Goal: Information Seeking & Learning: Learn about a topic

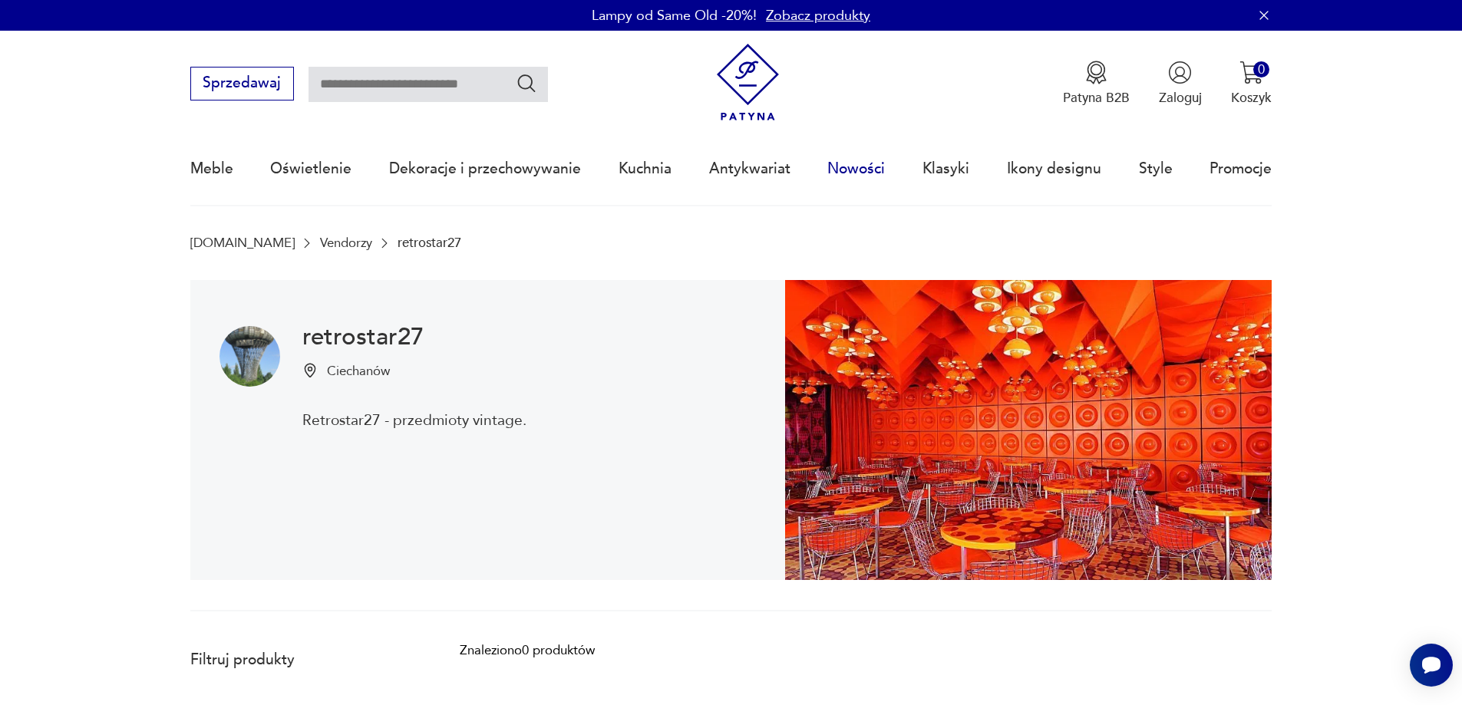
click at [862, 167] on link "Nowości" at bounding box center [856, 169] width 58 height 71
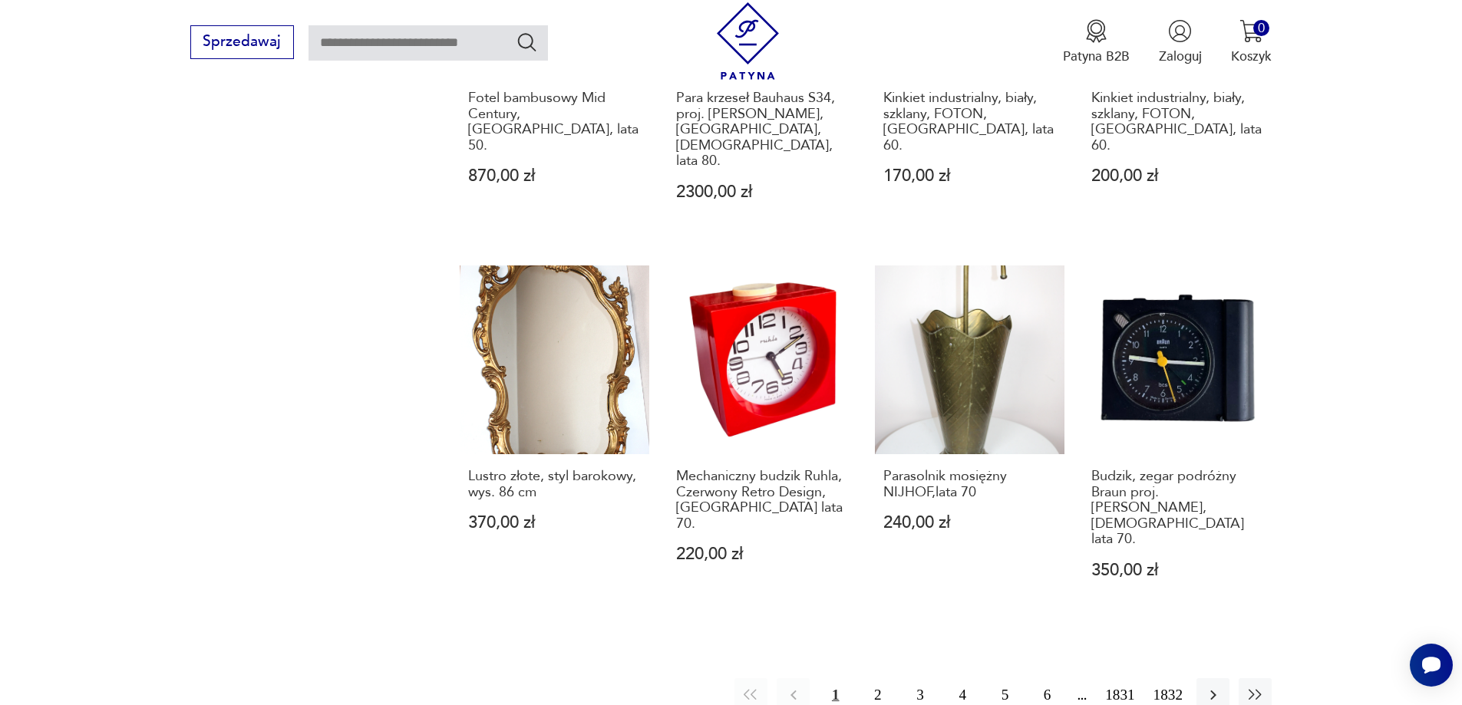
scroll to position [1325, 0]
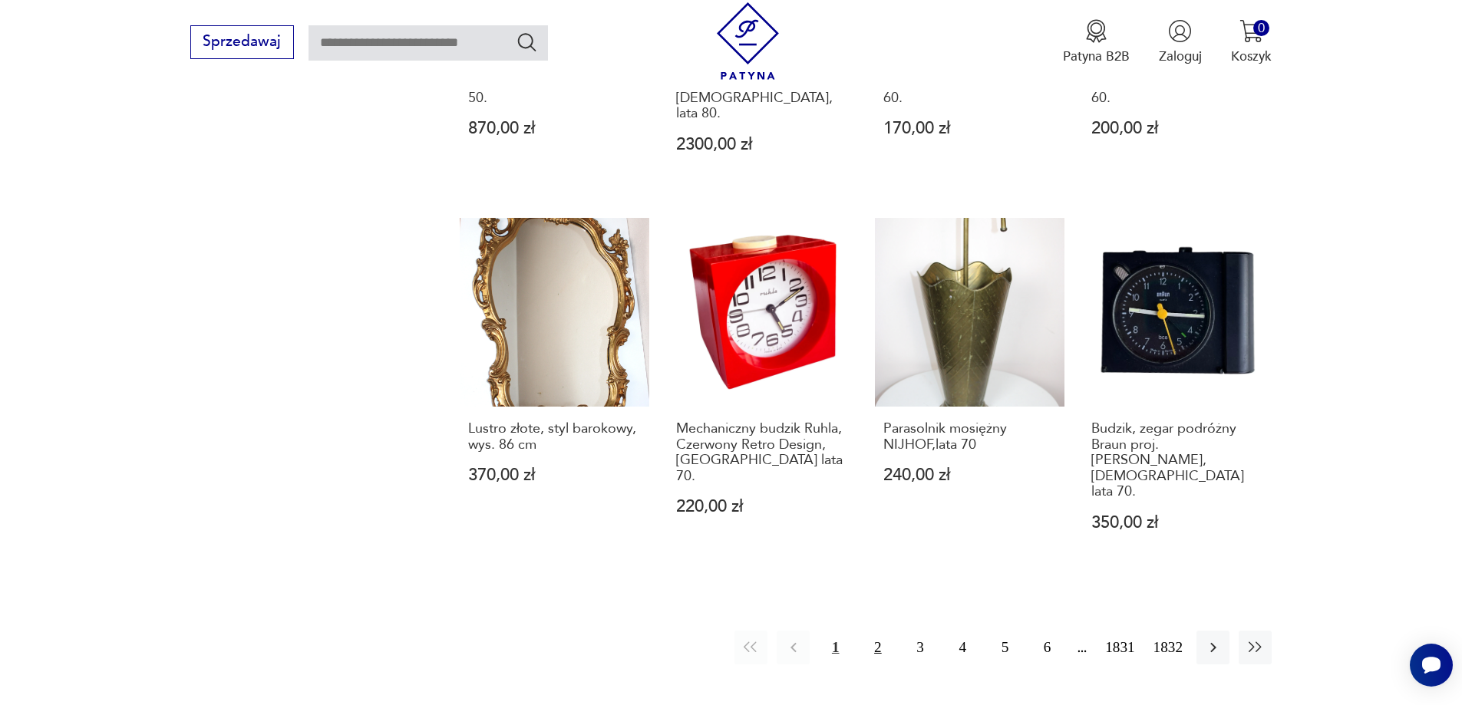
click at [880, 631] on button "2" at bounding box center [877, 647] width 33 height 33
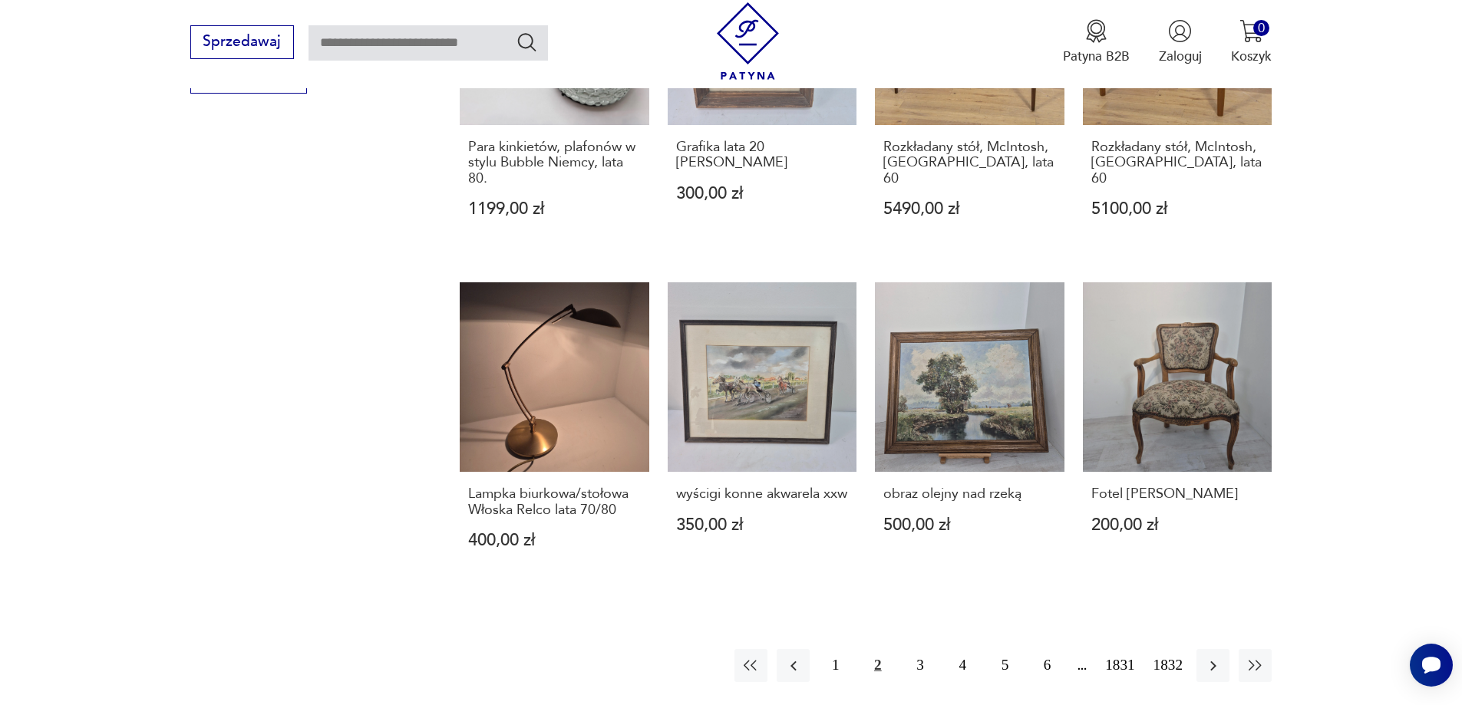
scroll to position [1143, 0]
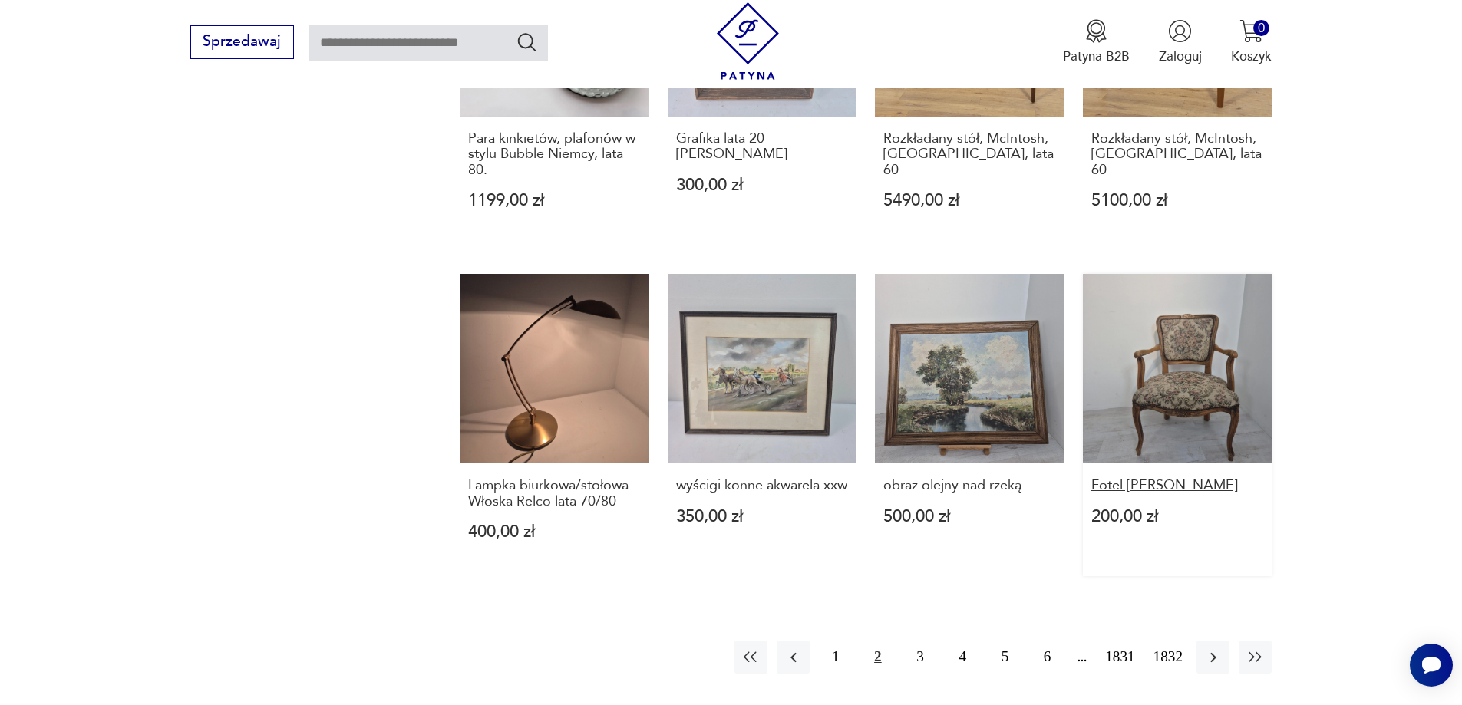
click at [1139, 478] on h3 "Fotel ludwik tron" at bounding box center [1177, 485] width 173 height 15
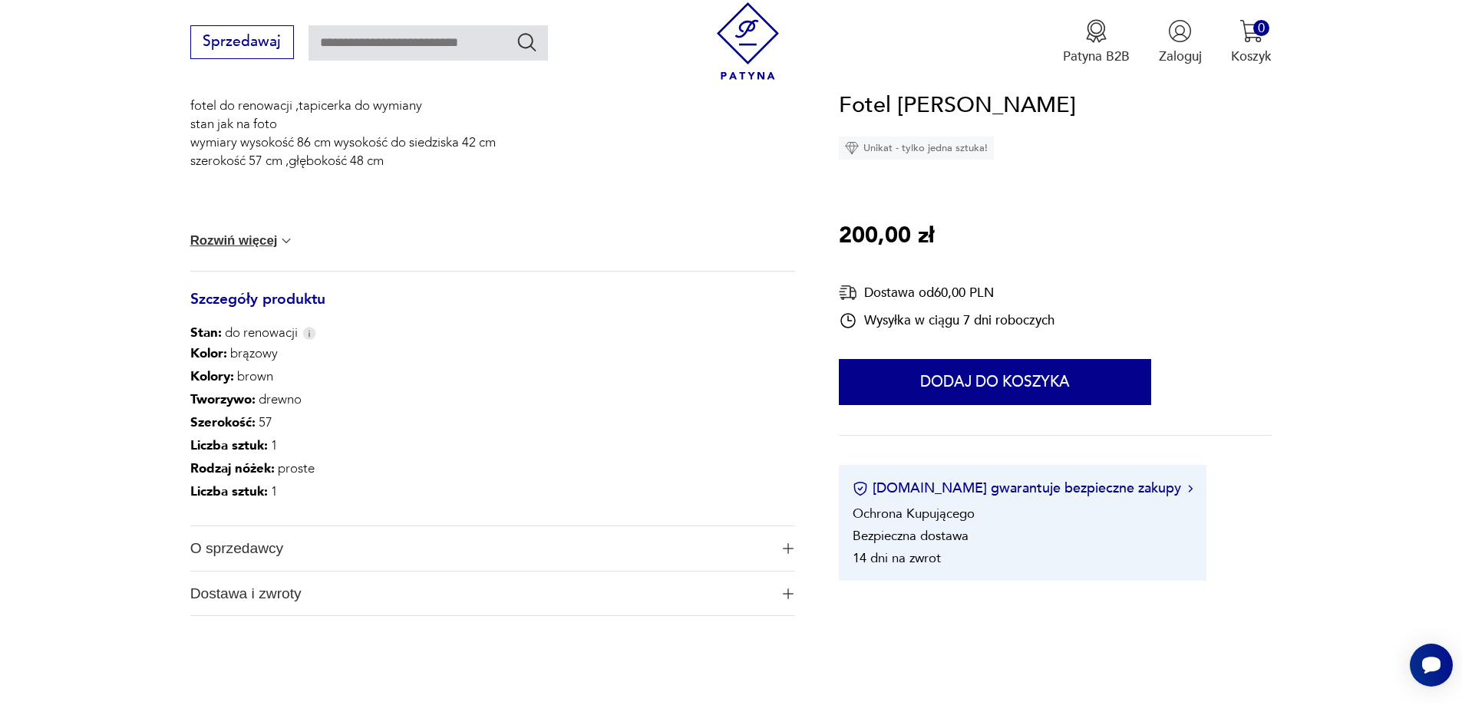
scroll to position [775, 0]
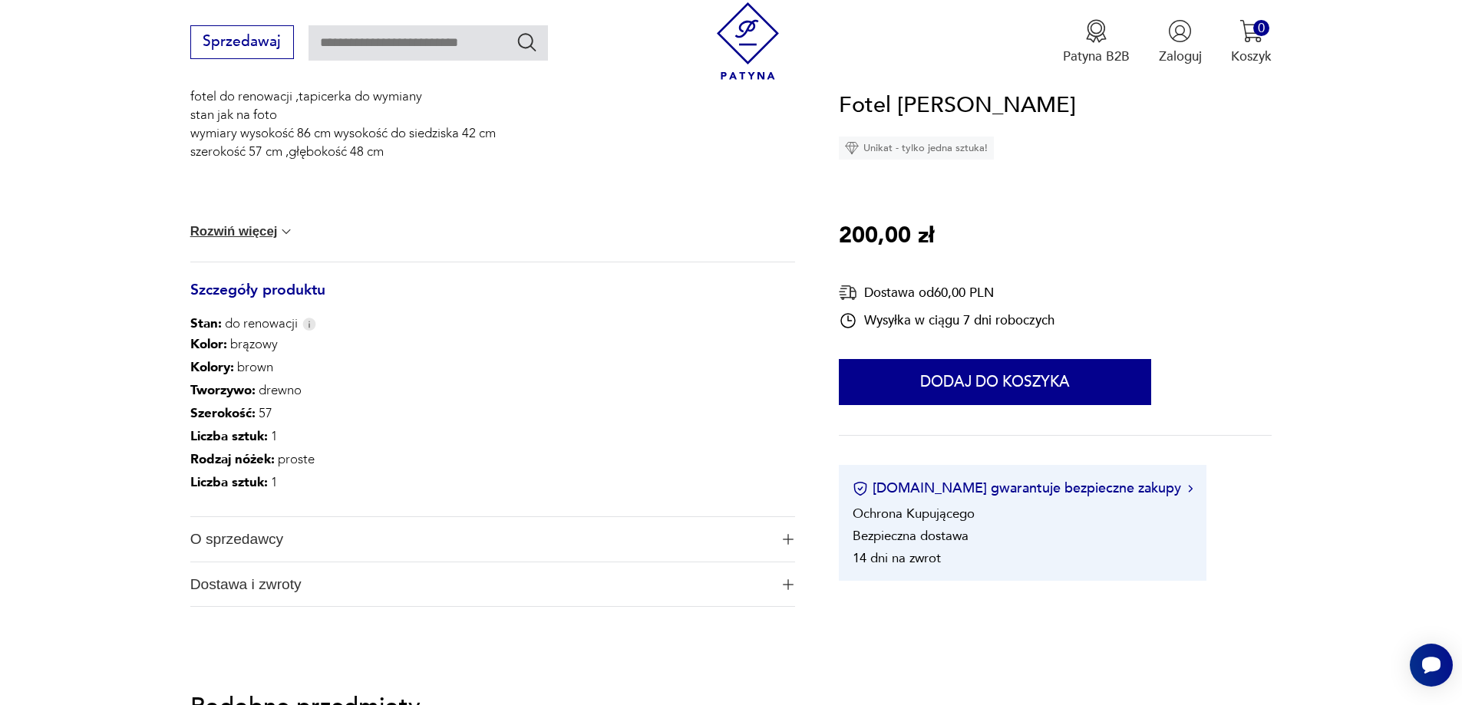
click at [246, 538] on span "O sprzedawcy" at bounding box center [479, 539] width 579 height 45
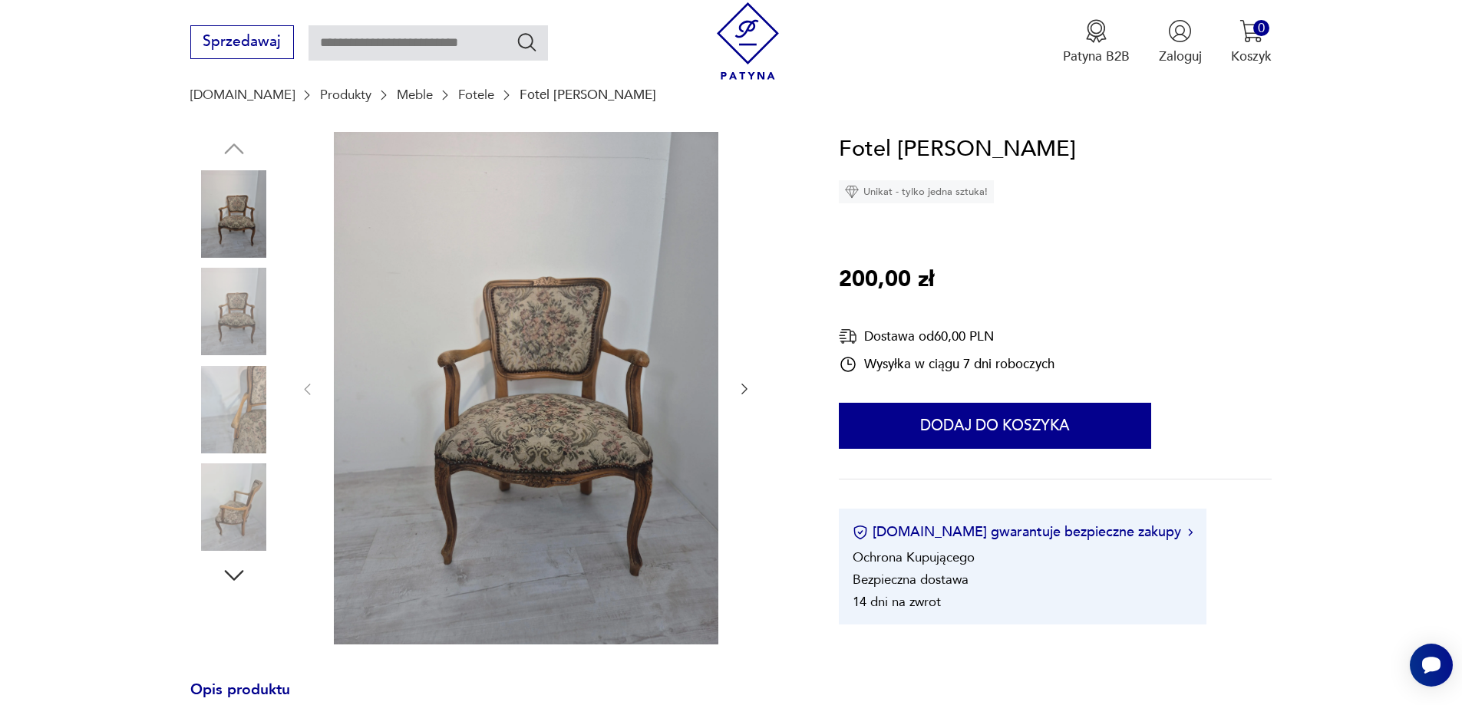
scroll to position [110, 0]
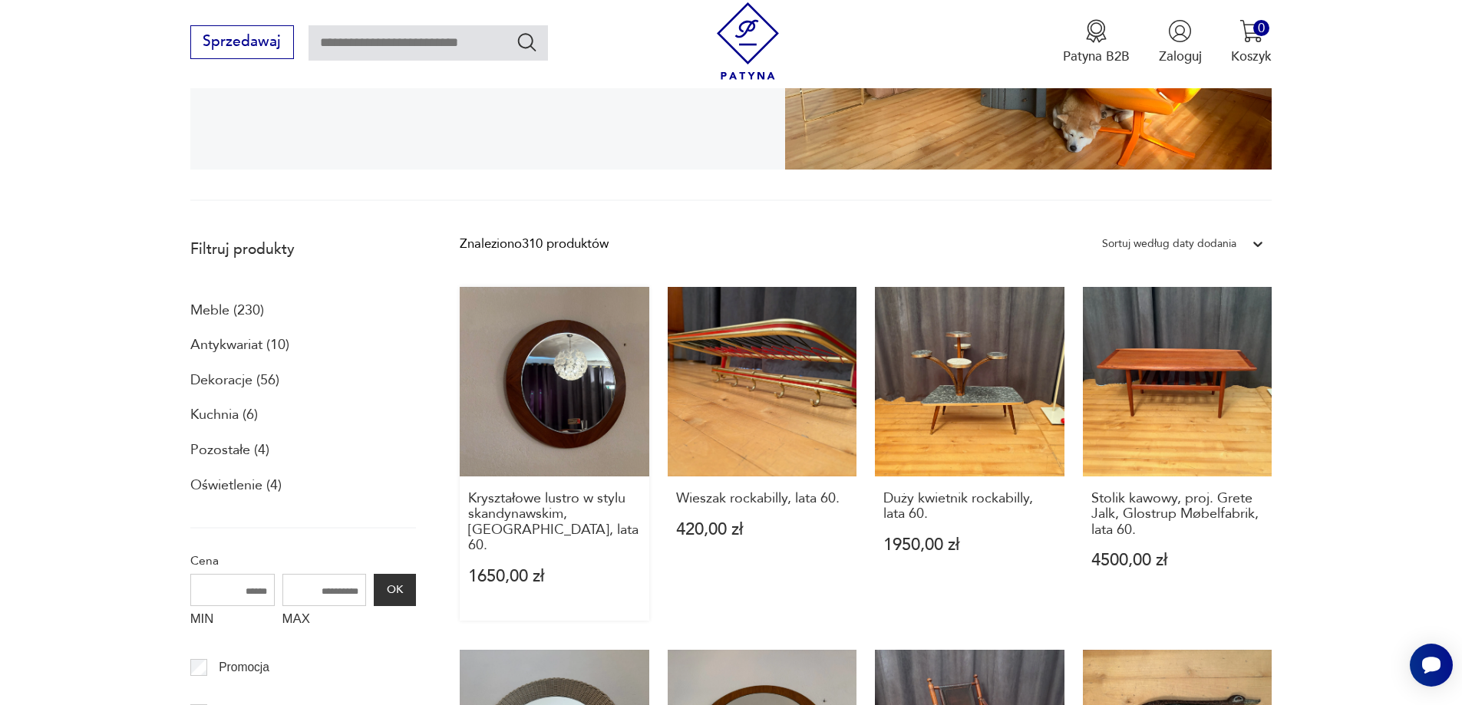
click at [552, 427] on link "Kryształowe lustro w stylu skandynawskim, Niemcy, lata 60. 1650,00 zł" at bounding box center [555, 453] width 190 height 333
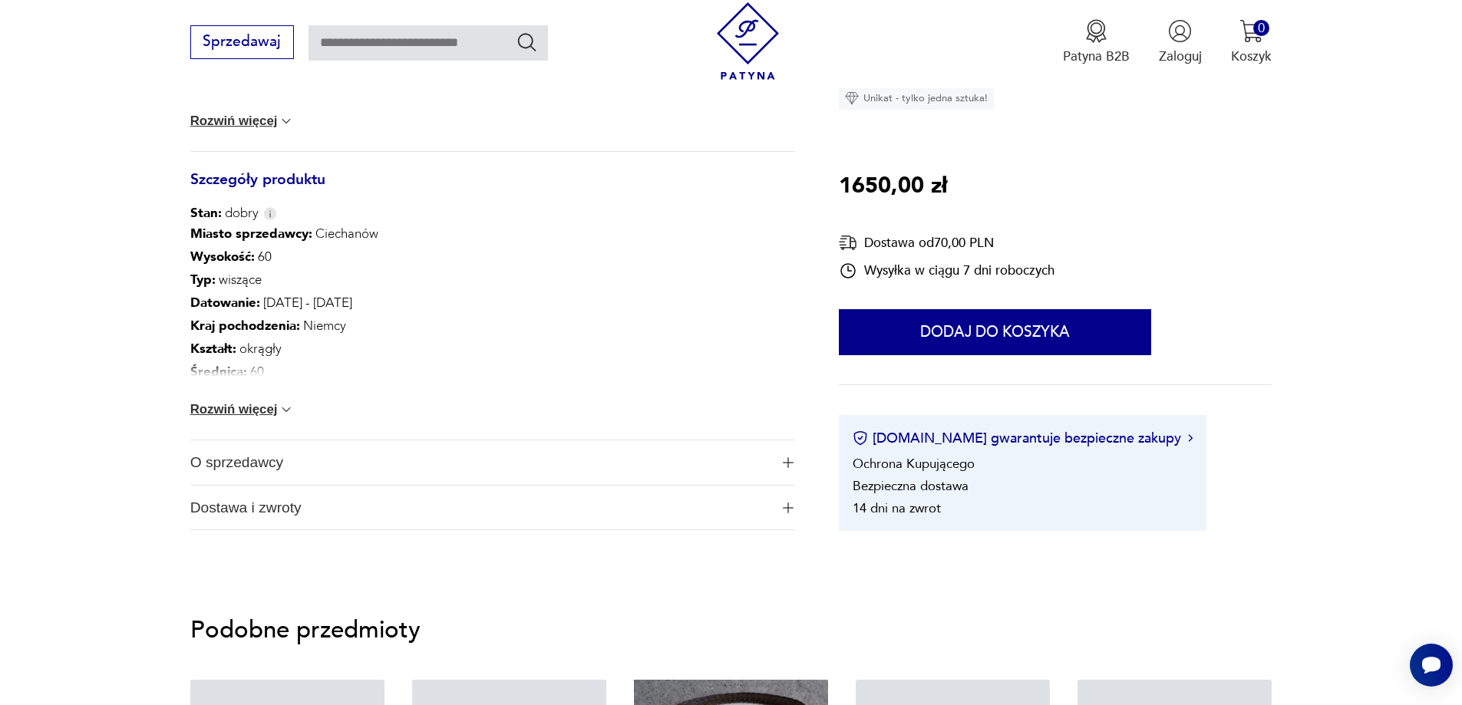
scroll to position [829, 0]
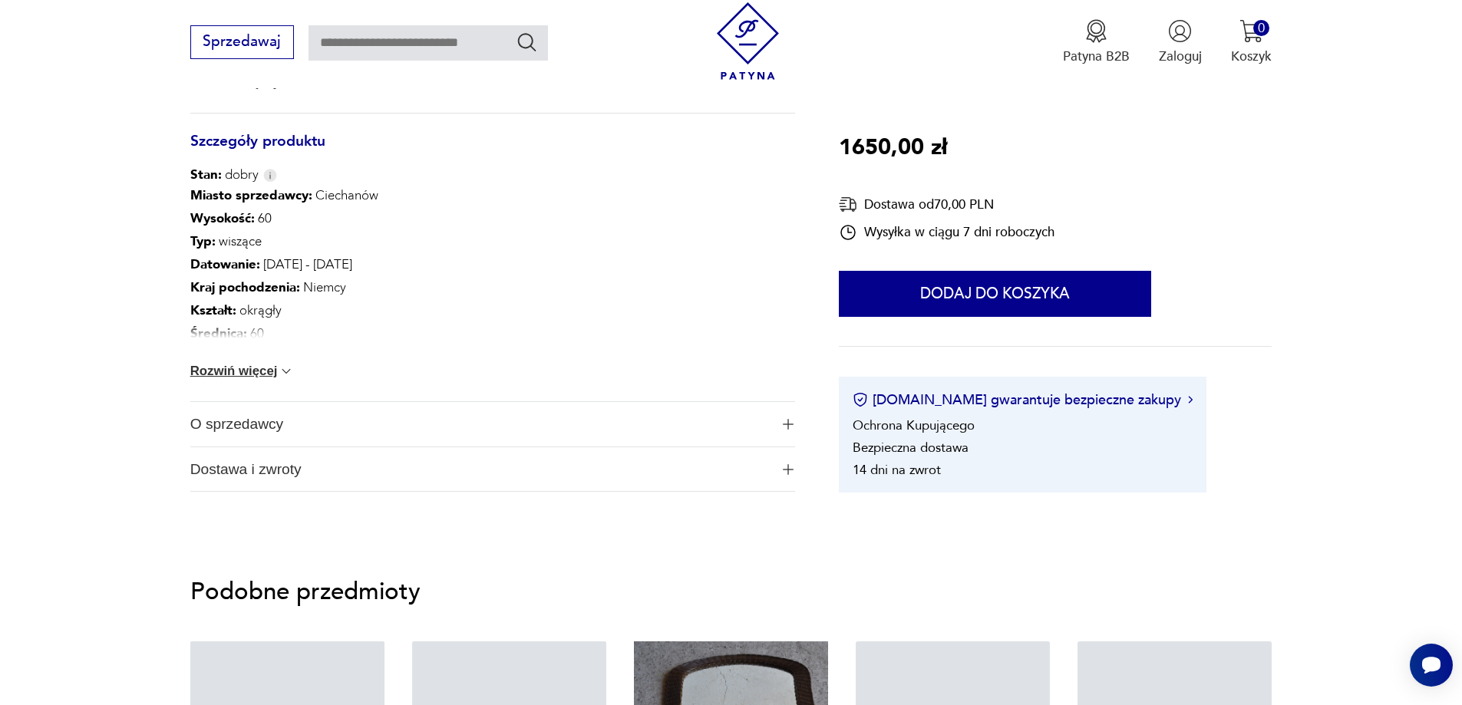
click at [234, 426] on span "O sprzedawcy" at bounding box center [479, 424] width 579 height 45
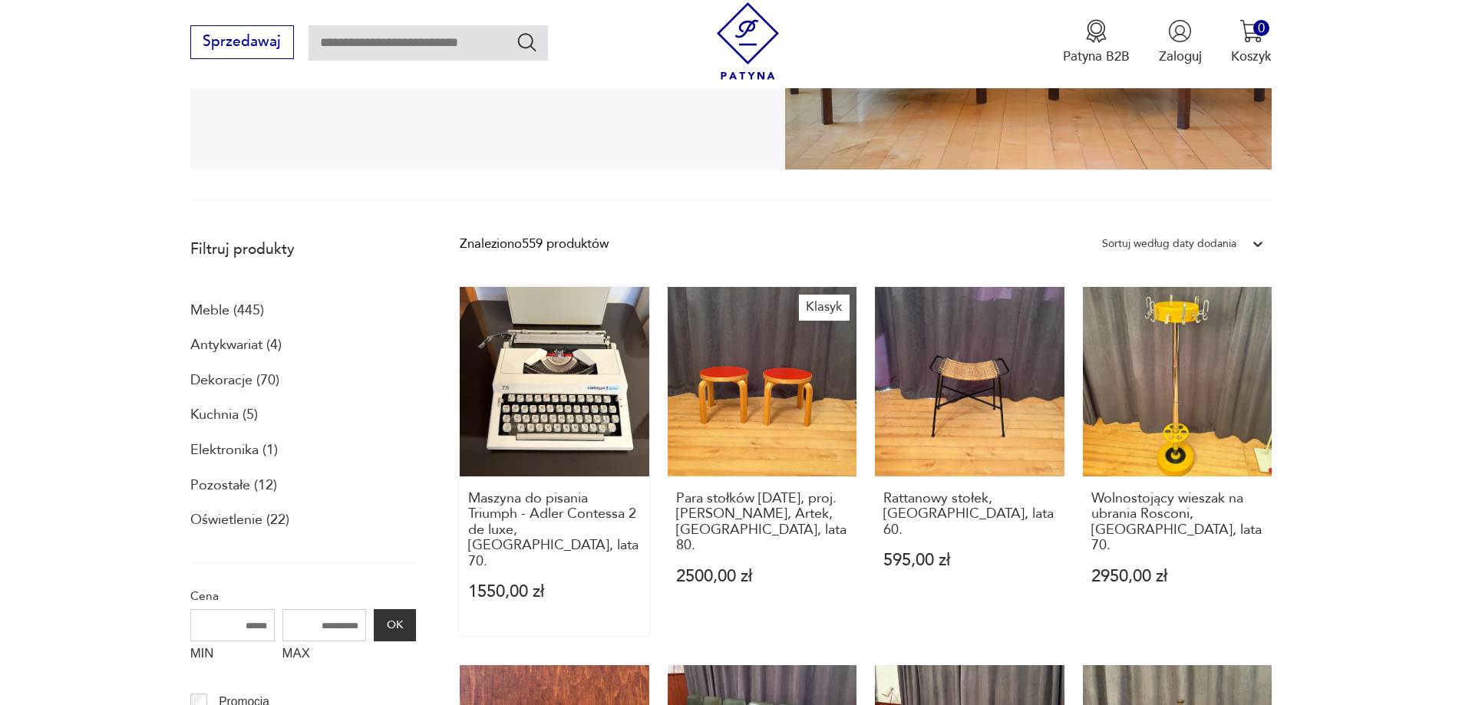
click at [575, 426] on link "Maszyna do pisania Triumph - Adler Contessa 2 de luxe, [GEOGRAPHIC_DATA], lata …" at bounding box center [555, 461] width 190 height 349
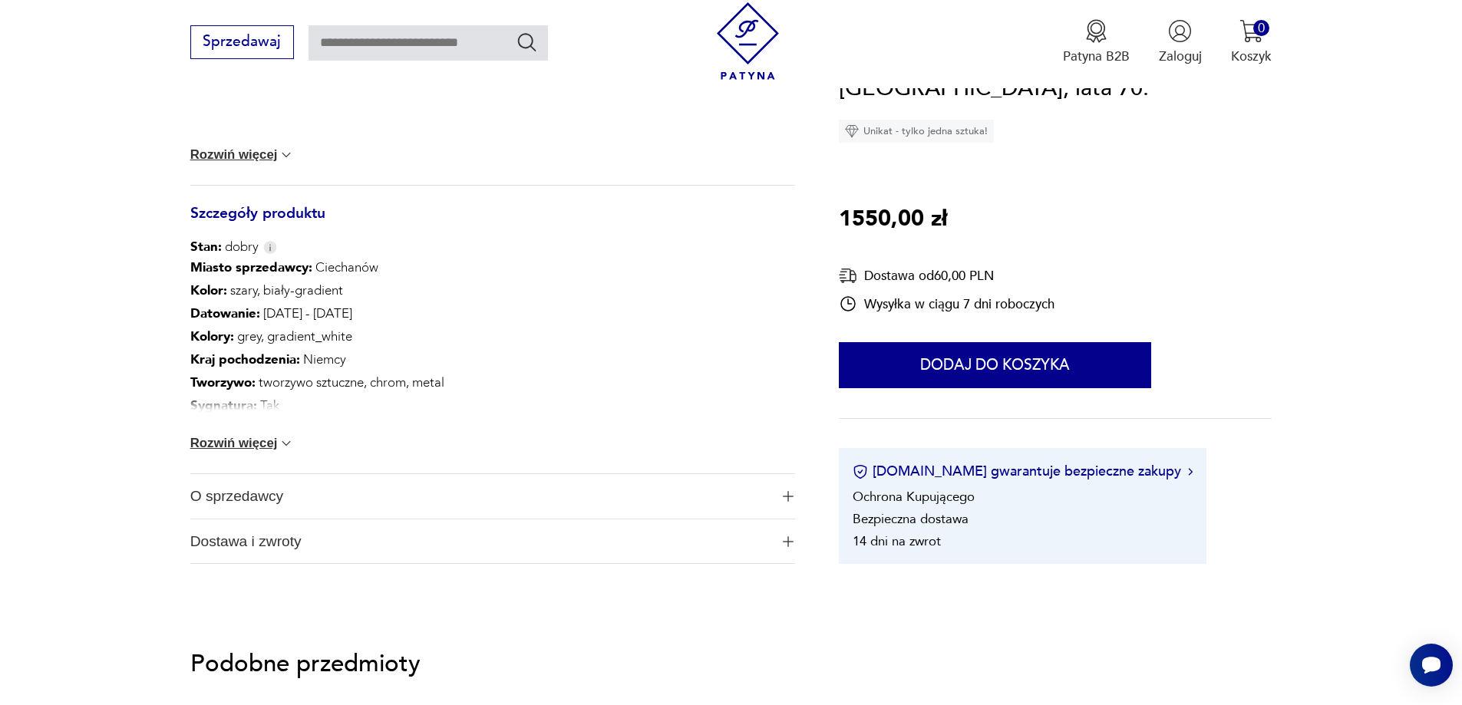
scroll to position [810, 0]
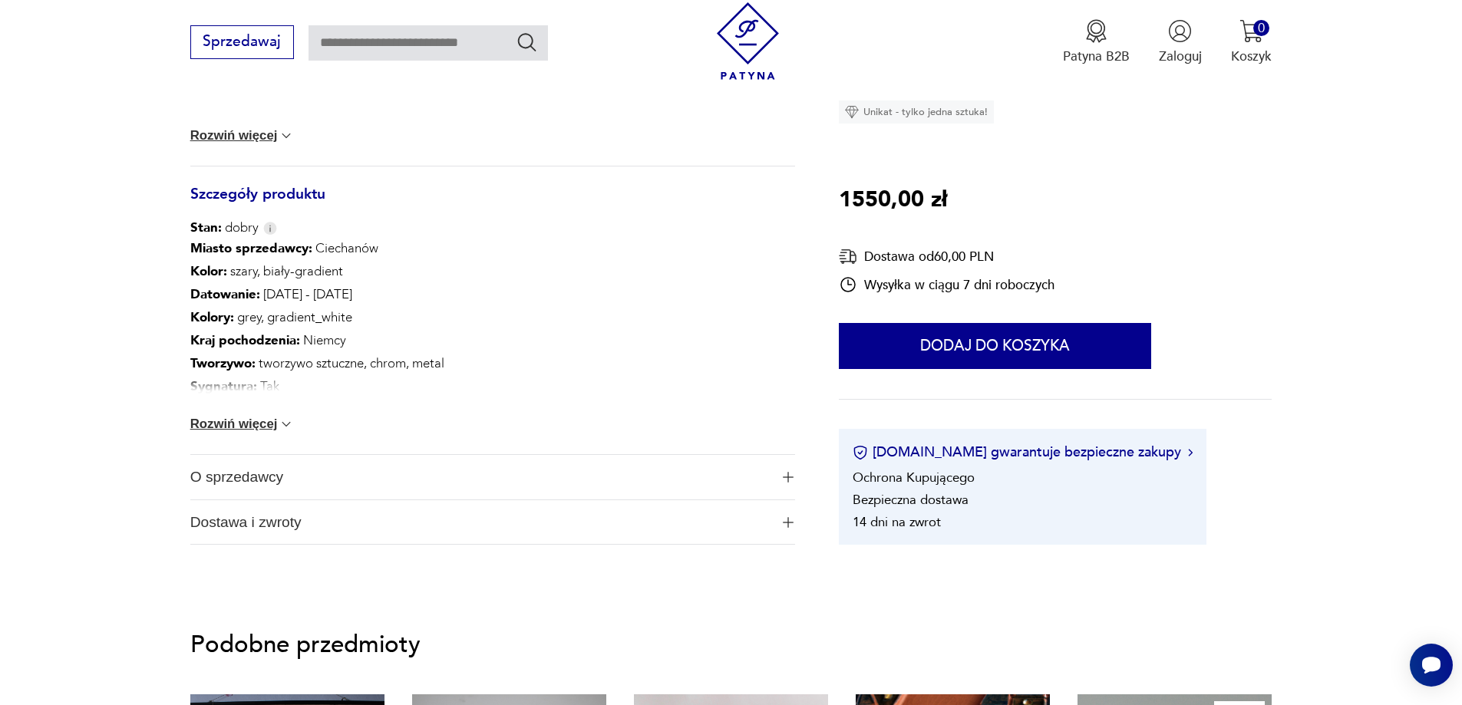
click at [216, 474] on span "O sprzedawcy" at bounding box center [479, 477] width 579 height 45
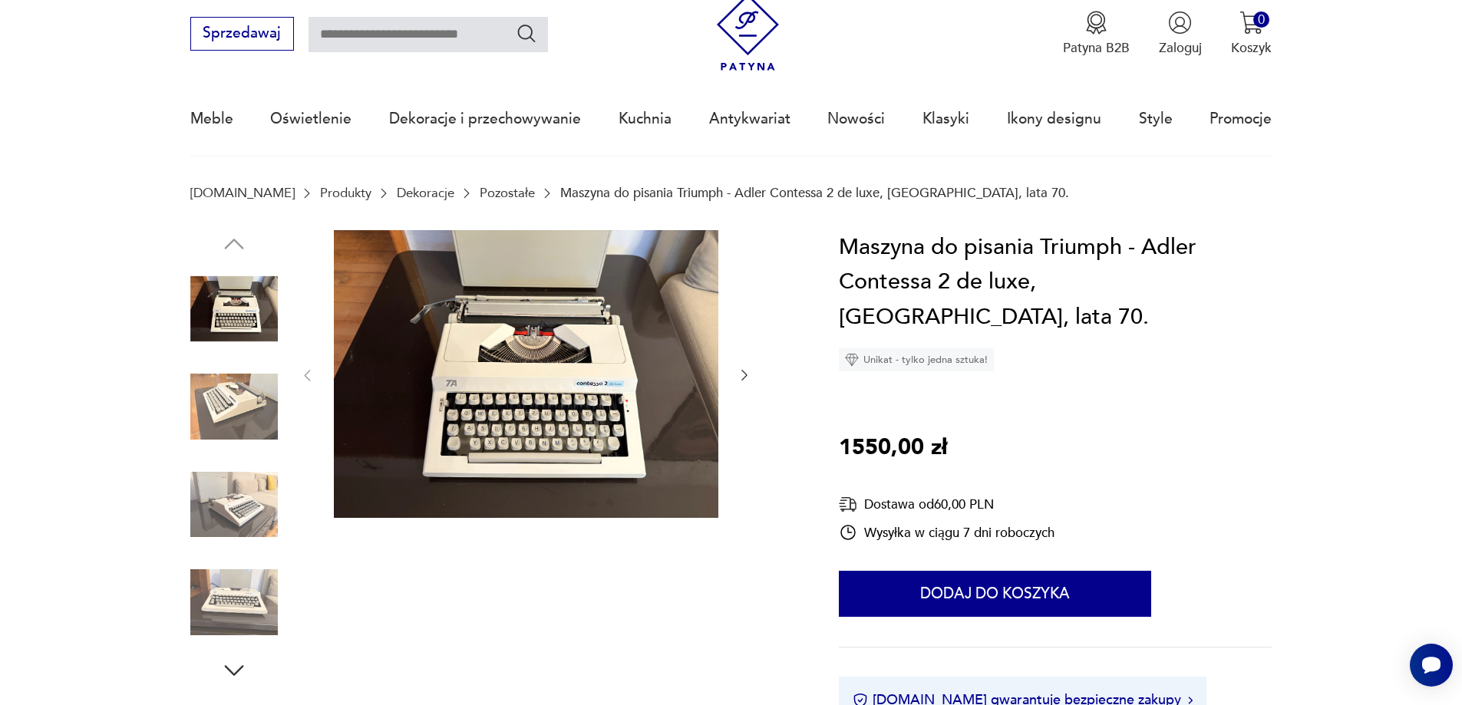
scroll to position [0, 0]
